Goal: Information Seeking & Learning: Check status

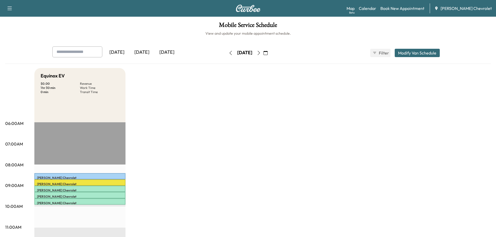
click at [145, 53] on div "[DATE]" at bounding box center [141, 52] width 25 height 12
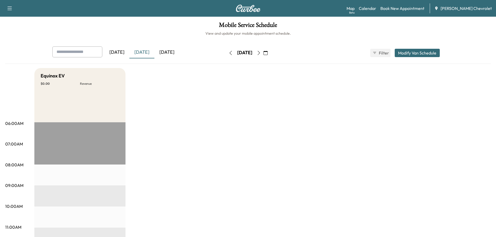
click at [166, 52] on div "[DATE]" at bounding box center [166, 52] width 25 height 12
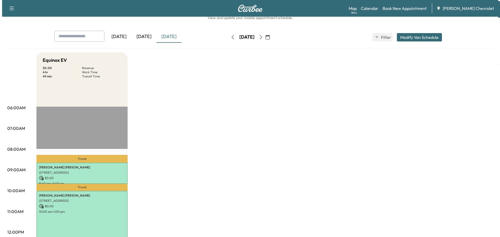
scroll to position [78, 0]
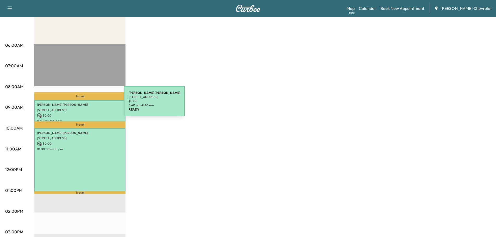
click at [85, 104] on p "[PERSON_NAME]" at bounding box center [80, 105] width 86 height 4
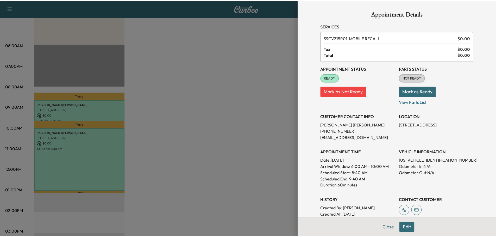
scroll to position [26, 0]
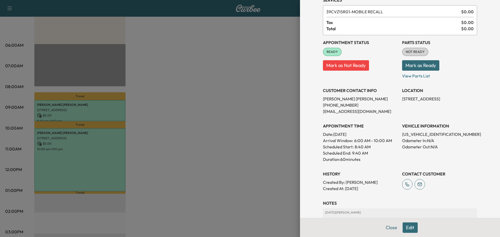
click at [385, 226] on button "Close" at bounding box center [391, 227] width 18 height 10
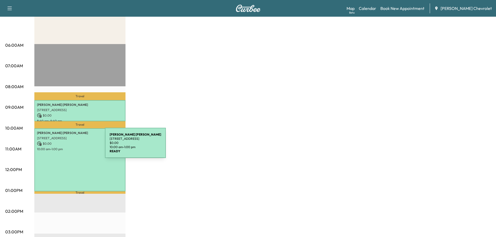
click at [65, 147] on p "10:00 am - 1:00 pm" at bounding box center [80, 149] width 86 height 4
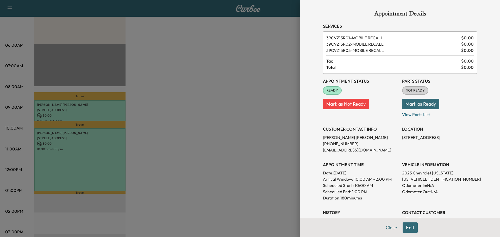
drag, startPoint x: 399, startPoint y: 137, endPoint x: 467, endPoint y: 135, distance: 68.3
click at [467, 135] on p "[STREET_ADDRESS]" at bounding box center [439, 137] width 75 height 6
copy p "[STREET_ADDRESS]"
click at [383, 225] on button "Close" at bounding box center [391, 227] width 18 height 10
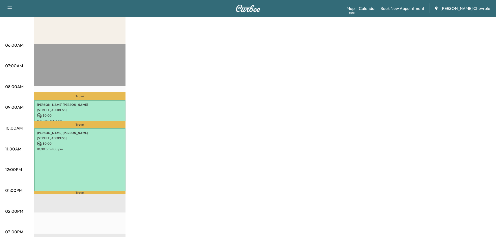
click at [202, 74] on div "Equinox EV $ 0.00 Revenue 4 hr Work Time 49 min Transit Time Travel [PERSON_NAM…" at bounding box center [262, 185] width 457 height 391
